Goal: Obtain resource: Download file/media

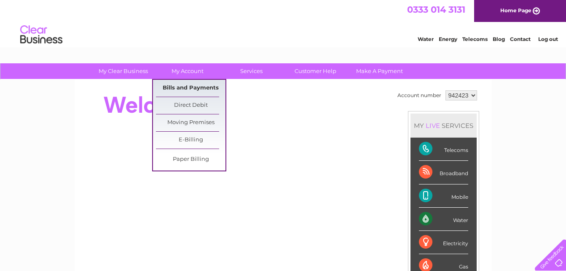
click at [194, 85] on link "Bills and Payments" at bounding box center [191, 88] width 70 height 17
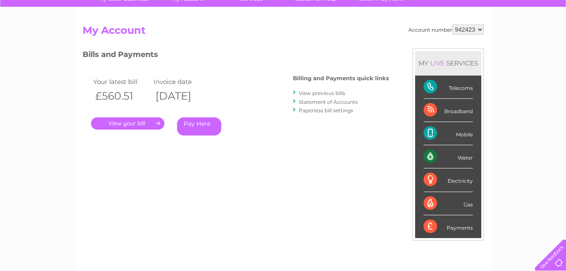
scroll to position [84, 0]
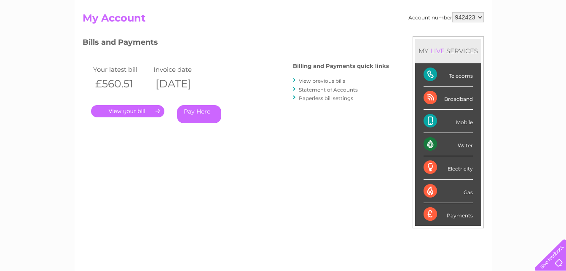
click at [143, 111] on link "." at bounding box center [127, 111] width 73 height 12
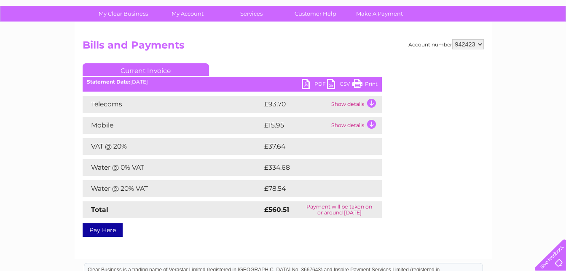
scroll to position [84, 0]
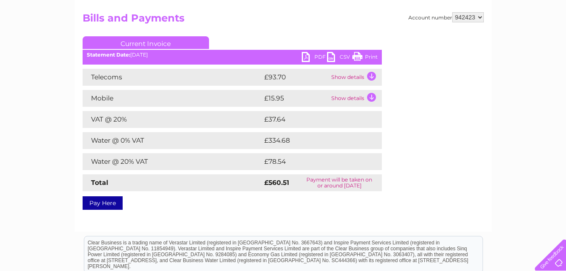
click at [320, 55] on link "PDF" at bounding box center [314, 58] width 25 height 12
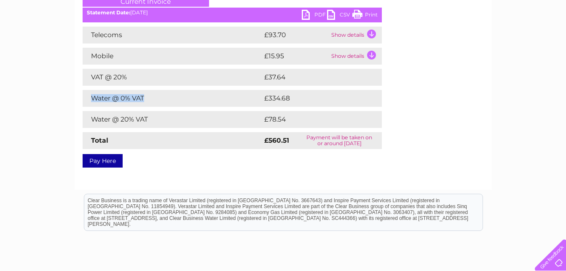
drag, startPoint x: 90, startPoint y: 98, endPoint x: 146, endPoint y: 97, distance: 55.6
click at [146, 97] on td "Water @ 0% VAT" at bounding box center [173, 98] width 180 height 17
drag, startPoint x: 143, startPoint y: 97, endPoint x: 134, endPoint y: 99, distance: 9.4
copy td "Water @ 0% VAT"
drag, startPoint x: 91, startPoint y: 117, endPoint x: 147, endPoint y: 113, distance: 55.8
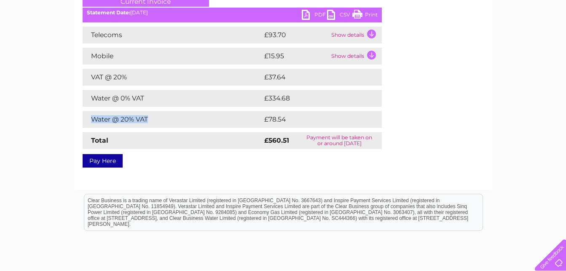
click at [147, 113] on td "Water @ 20% VAT" at bounding box center [173, 119] width 180 height 17
drag, startPoint x: 147, startPoint y: 113, endPoint x: 143, endPoint y: 119, distance: 6.9
copy td "Water @ 20% VAT"
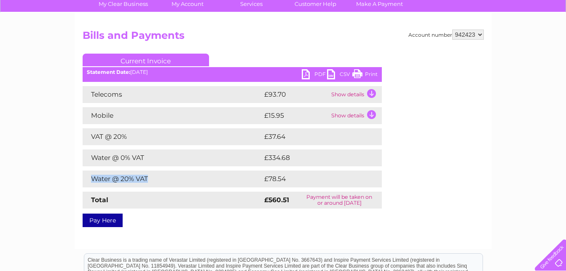
scroll to position [0, 0]
